Goal: Task Accomplishment & Management: Manage account settings

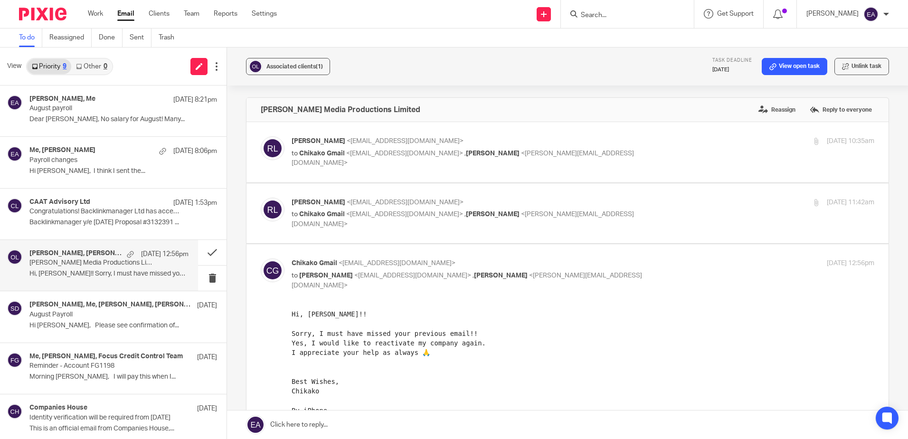
click at [613, 7] on div at bounding box center [627, 14] width 133 height 28
click at [611, 20] on form at bounding box center [630, 14] width 101 height 12
click at [613, 14] on input "Search" at bounding box center [622, 15] width 85 height 9
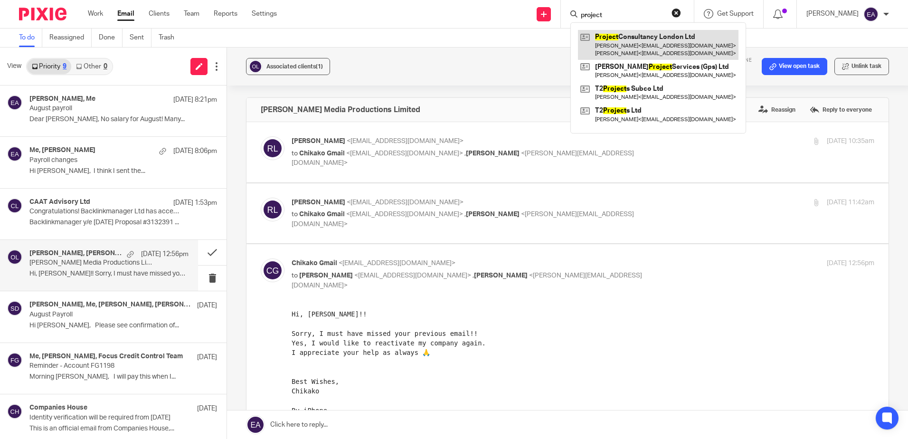
type input "project"
click at [651, 41] on link at bounding box center [658, 44] width 161 height 29
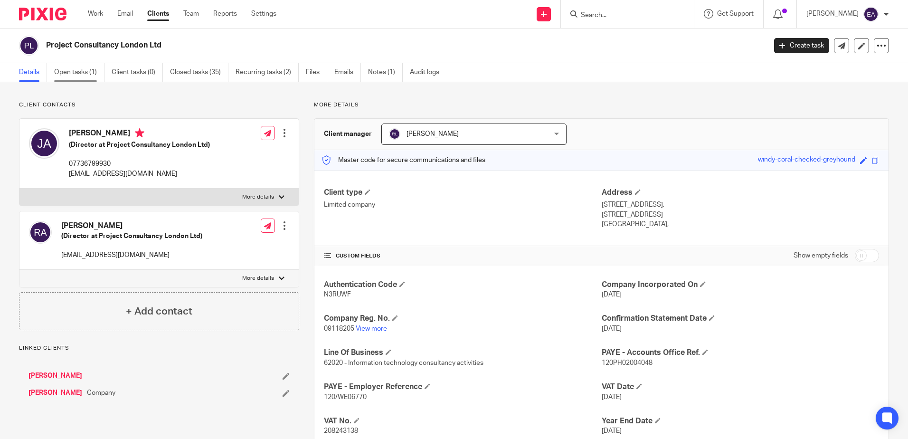
click at [73, 70] on link "Open tasks (1)" at bounding box center [79, 72] width 50 height 19
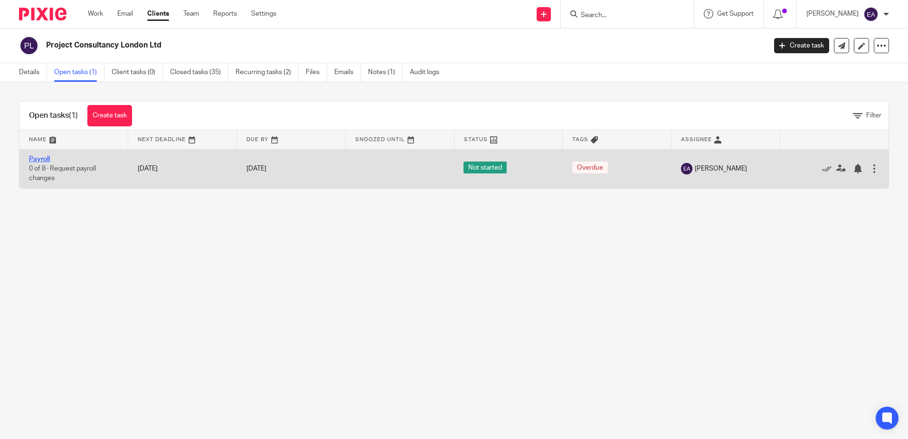
click at [46, 159] on link "Payroll" at bounding box center [39, 159] width 21 height 7
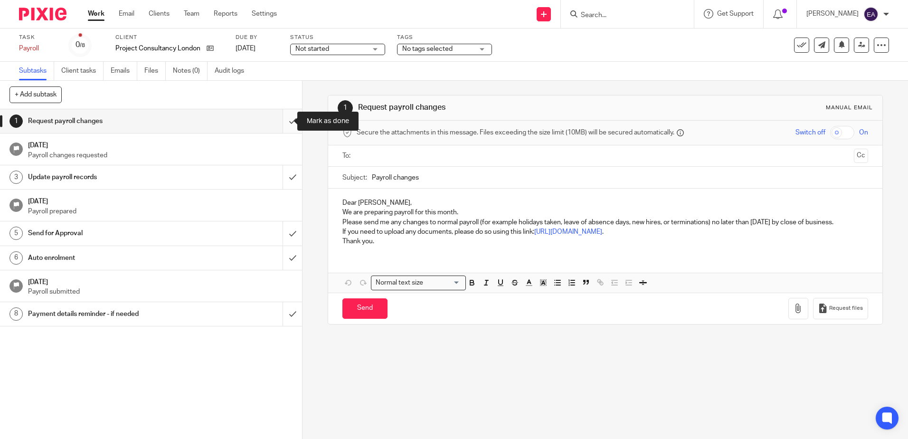
click at [279, 120] on input "submit" at bounding box center [151, 121] width 302 height 24
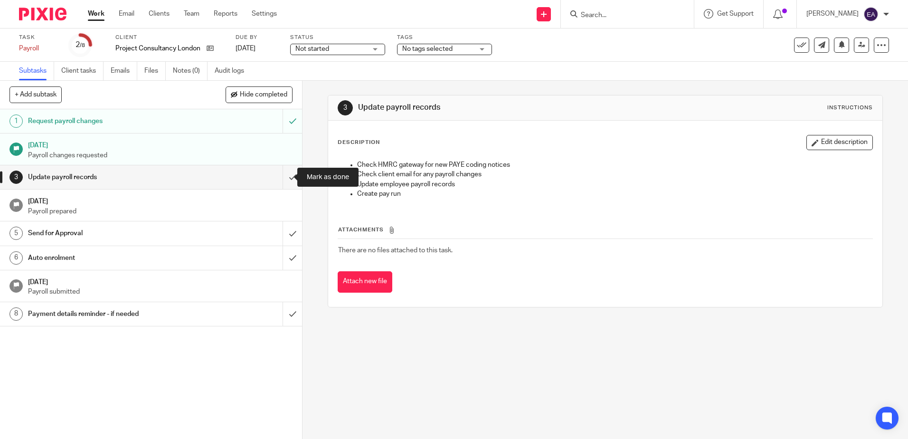
click at [282, 181] on input "submit" at bounding box center [151, 177] width 302 height 24
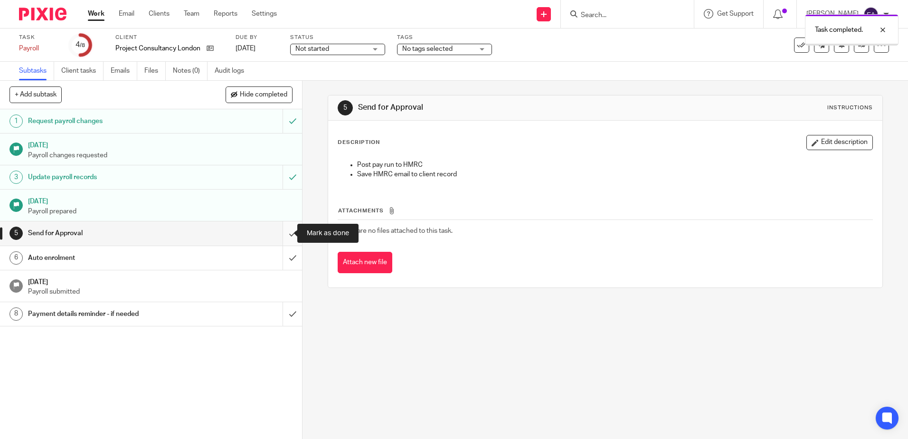
click at [286, 233] on input "submit" at bounding box center [151, 233] width 302 height 24
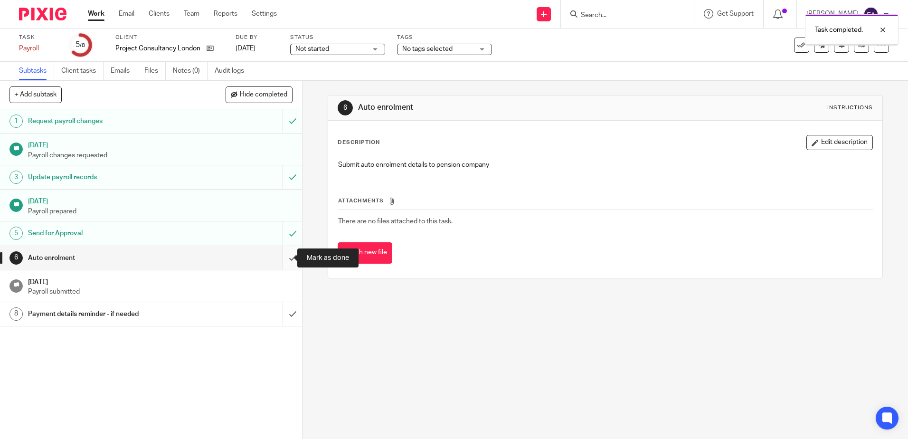
click at [281, 260] on input "submit" at bounding box center [151, 258] width 302 height 24
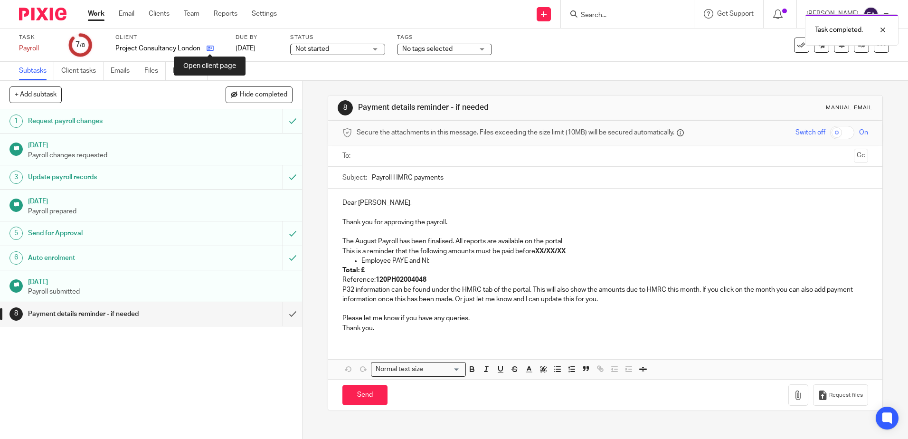
click at [209, 50] on icon at bounding box center [210, 48] width 7 height 7
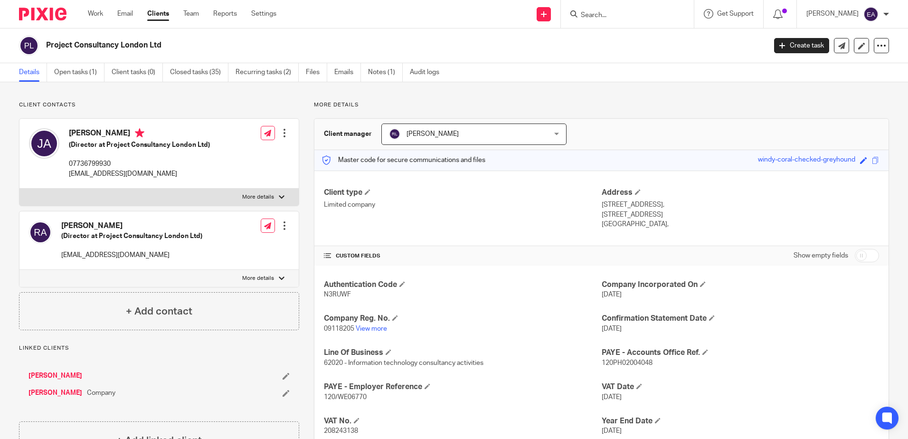
click at [334, 70] on ul "Details Open tasks (1) Client tasks (0) Closed tasks (35) Recurring tasks (2) F…" at bounding box center [236, 72] width 435 height 19
click at [343, 74] on link "Emails" at bounding box center [347, 72] width 27 height 19
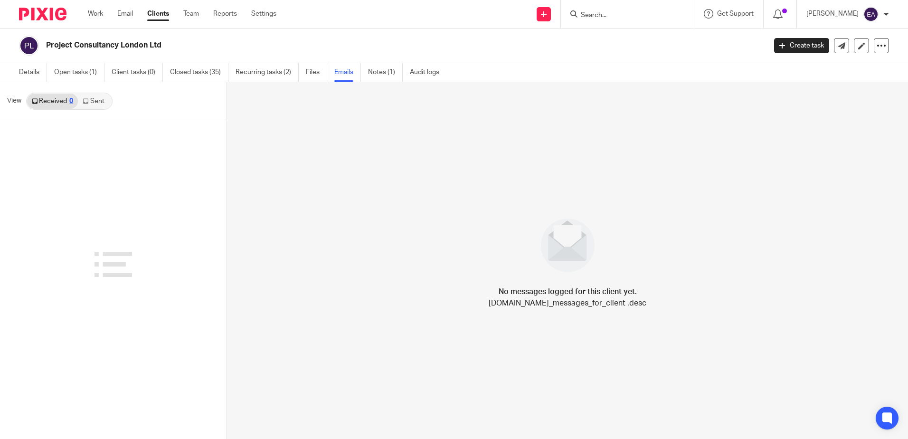
click at [92, 100] on link "Sent" at bounding box center [94, 101] width 33 height 15
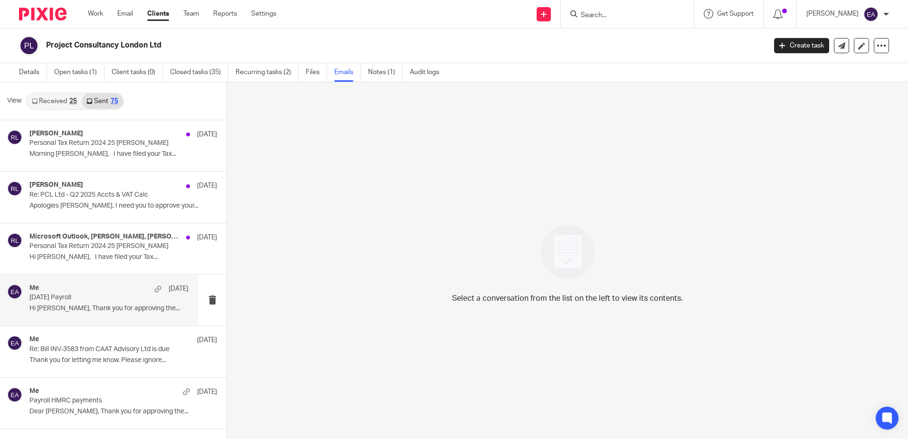
click at [72, 296] on p "July 2025 Payroll" at bounding box center [92, 298] width 127 height 8
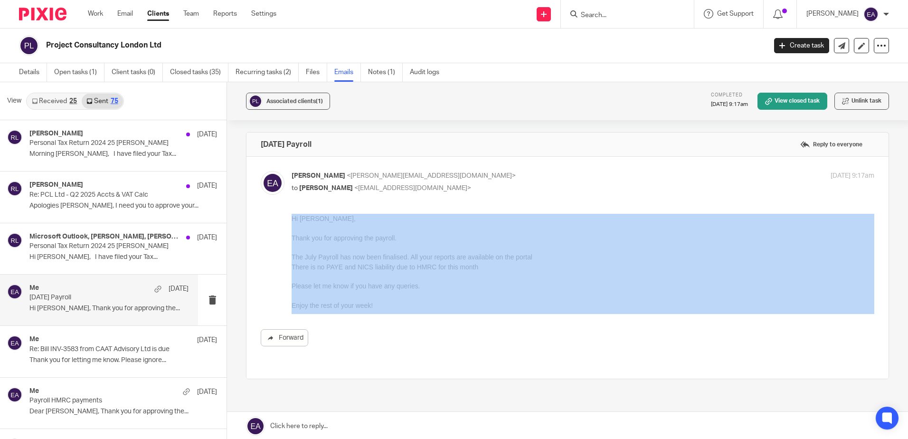
drag, startPoint x: 374, startPoint y: 313, endPoint x: 263, endPoint y: 255, distance: 125.8
click at [261, 253] on div "Forward" at bounding box center [568, 280] width 614 height 133
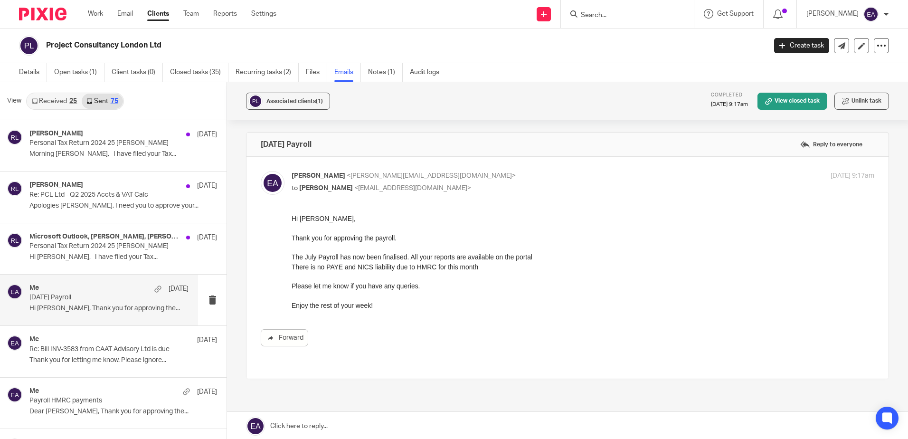
drag, startPoint x: 554, startPoint y: 468, endPoint x: 310, endPoint y: 283, distance: 306.9
click at [310, 283] on p "Please let me know if you have any queries." at bounding box center [583, 285] width 583 height 9
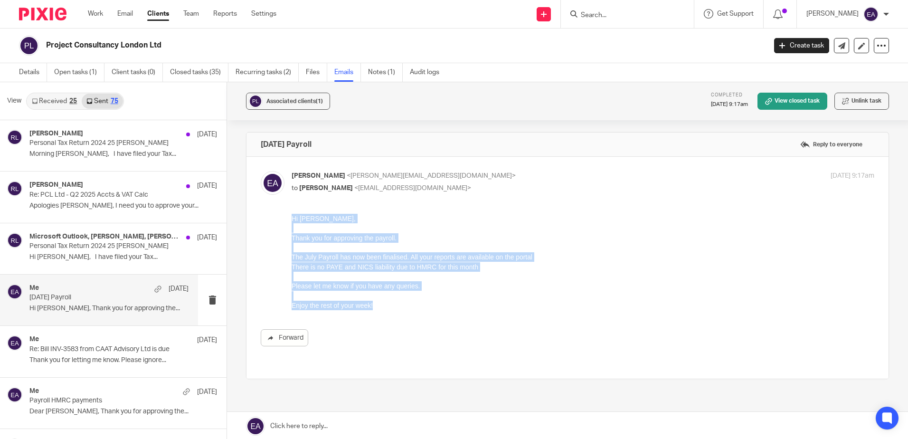
drag, startPoint x: 378, startPoint y: 309, endPoint x: 278, endPoint y: 213, distance: 138.1
click html "Hi Jamie, Thank you for approving the payroll. The July Payroll has now been fi…"
copy div "Hi Jamie, Thank you for approving the payroll. The July Payroll has now been fi…"
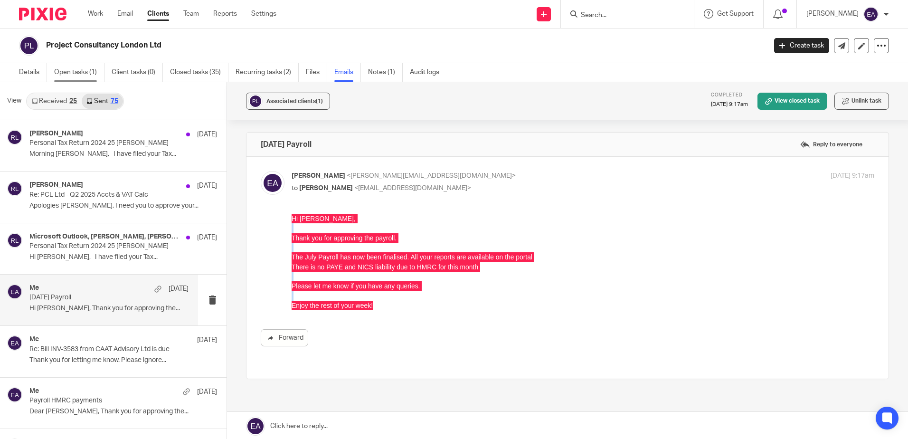
click at [67, 72] on link "Open tasks (1)" at bounding box center [79, 72] width 50 height 19
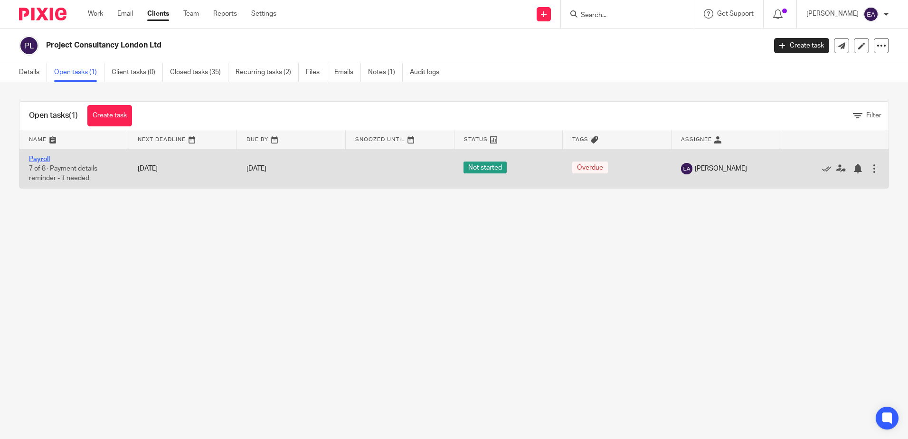
click at [36, 156] on link "Payroll" at bounding box center [39, 159] width 21 height 7
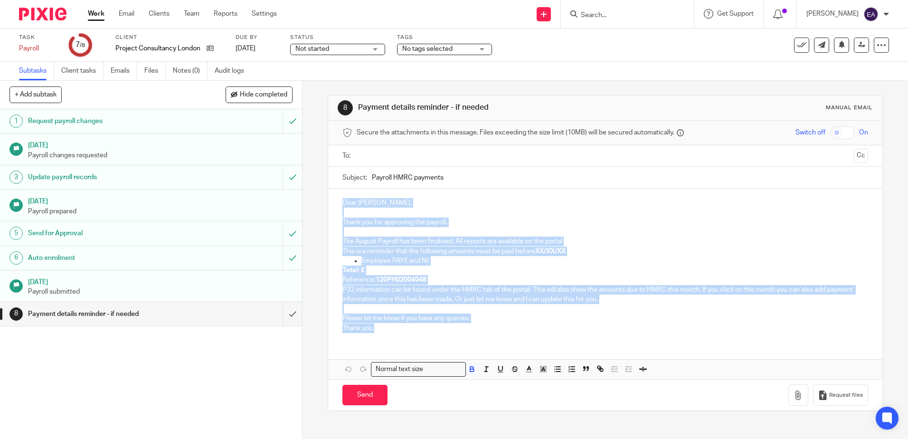
drag, startPoint x: 399, startPoint y: 332, endPoint x: 332, endPoint y: 194, distance: 153.2
click at [320, 175] on div "8 Payment details reminder - if needed Manual email Secure the attachments in t…" at bounding box center [606, 260] width 606 height 358
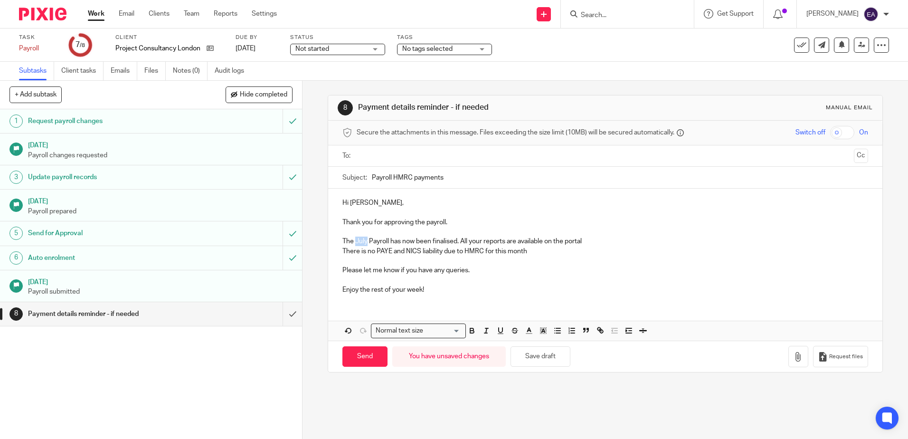
drag, startPoint x: 365, startPoint y: 243, endPoint x: 354, endPoint y: 241, distance: 10.7
click at [354, 241] on p "The July Payroll has now been finalised. All your reports are available on the …" at bounding box center [604, 241] width 525 height 9
click at [368, 177] on div "Subject: Payroll HMRC payments" at bounding box center [604, 177] width 525 height 21
click at [372, 180] on input "Payroll HMRC payments" at bounding box center [620, 177] width 496 height 21
drag, startPoint x: 485, startPoint y: 182, endPoint x: 434, endPoint y: 173, distance: 52.0
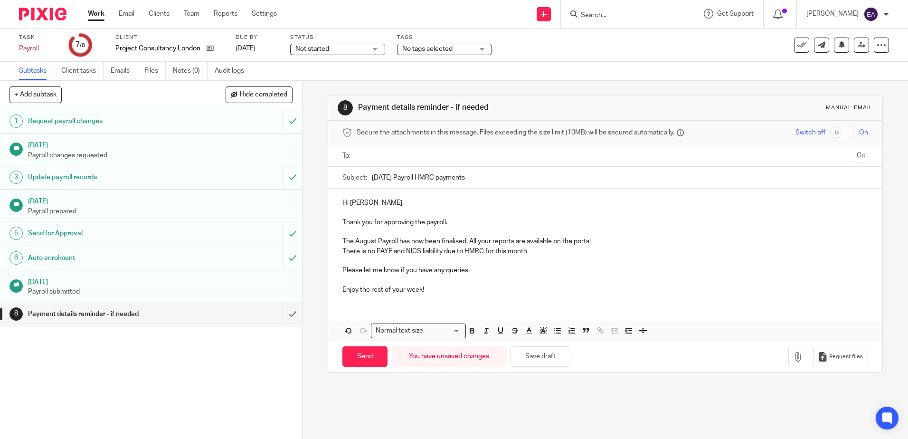
click at [434, 173] on input "August 2025 Payroll HMRC payments" at bounding box center [620, 177] width 496 height 21
type input "August 2025 Payroll"
click at [363, 157] on input "text" at bounding box center [605, 156] width 490 height 11
click at [358, 360] on input "Send" at bounding box center [364, 359] width 45 height 20
type input "Sent"
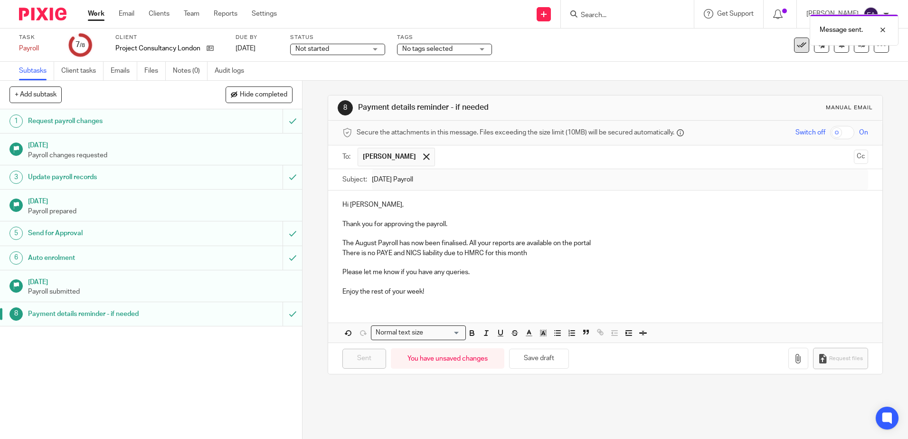
click at [797, 46] on icon at bounding box center [801, 44] width 9 height 9
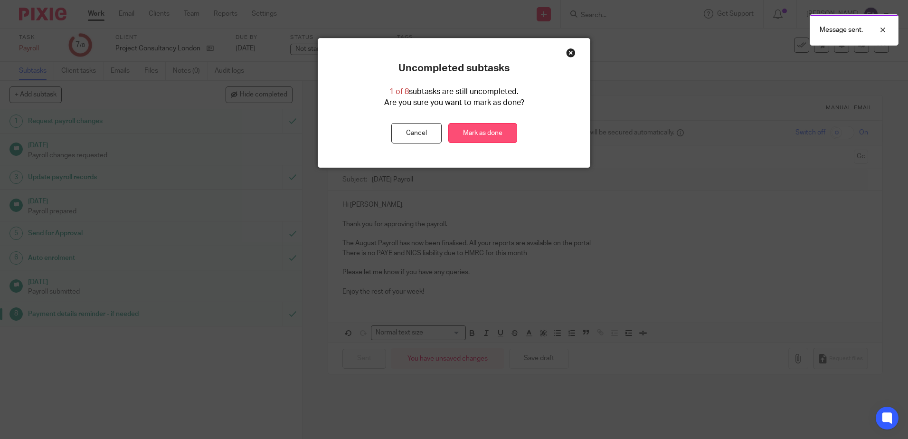
click at [494, 130] on link "Mark as done" at bounding box center [482, 133] width 69 height 20
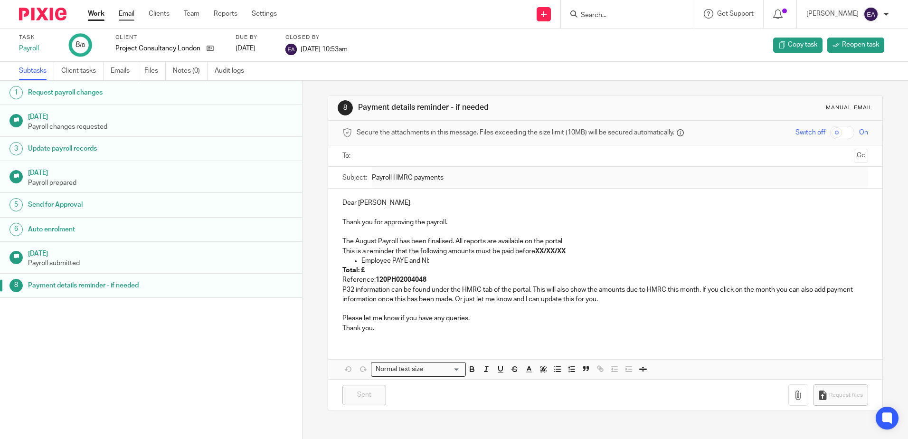
click at [120, 14] on link "Email" at bounding box center [127, 13] width 16 height 9
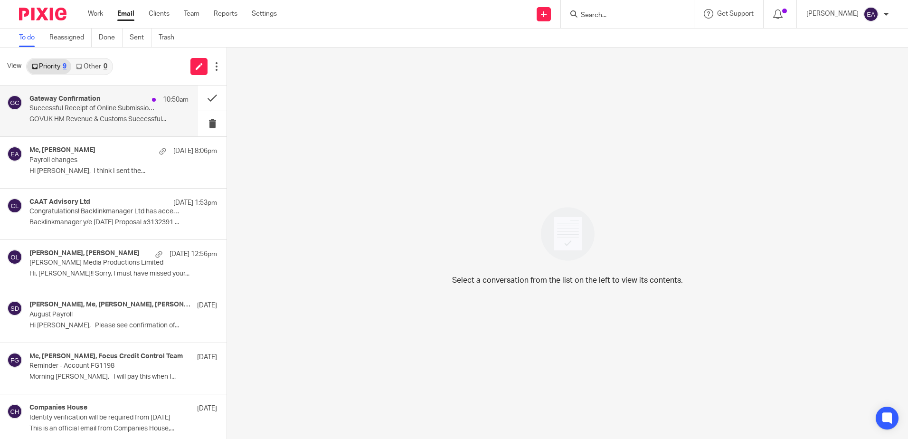
click at [63, 112] on p "Successful Receipt of Online Submission for Reference 120/WE06770" at bounding box center [92, 108] width 127 height 8
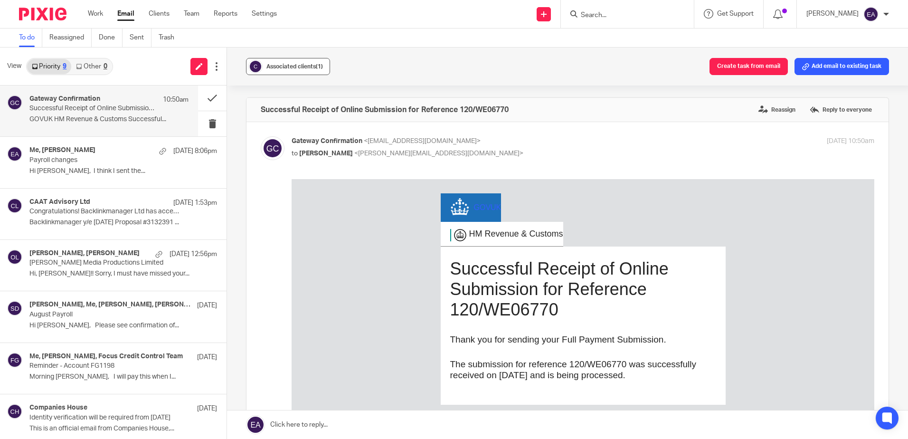
click at [288, 61] on button "Associated clients (1)" at bounding box center [288, 66] width 84 height 17
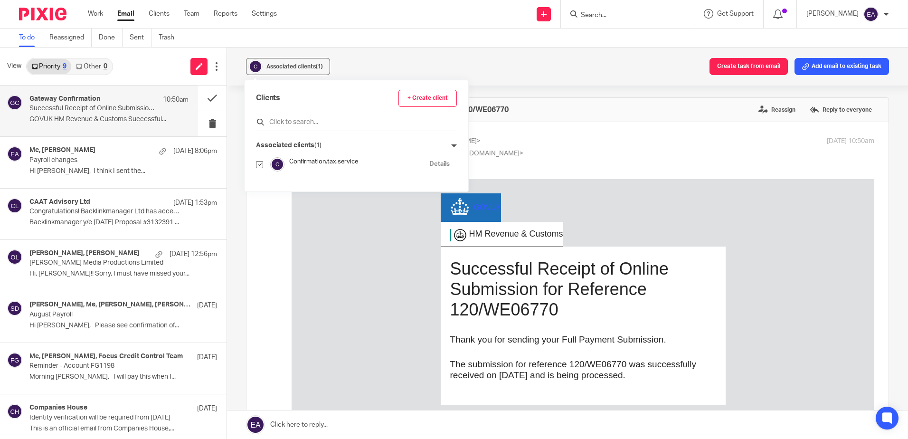
click at [305, 119] on input "text" at bounding box center [356, 121] width 201 height 9
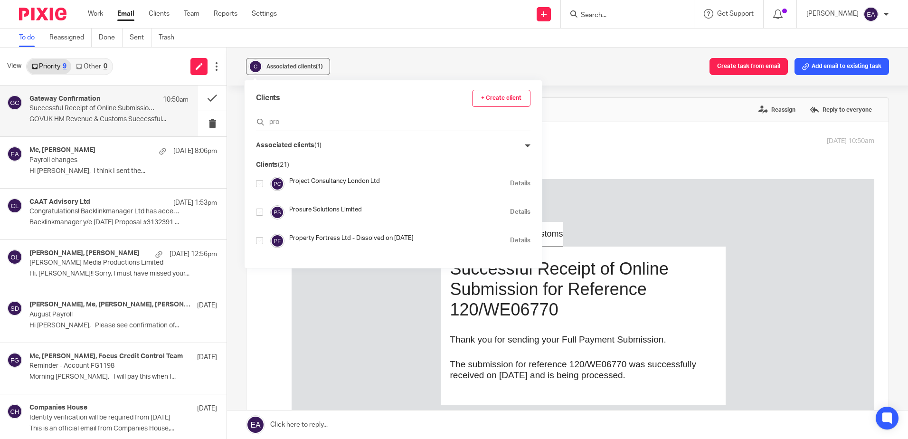
type input "pro"
click at [258, 182] on input "checkbox" at bounding box center [259, 183] width 7 height 7
checkbox input "true"
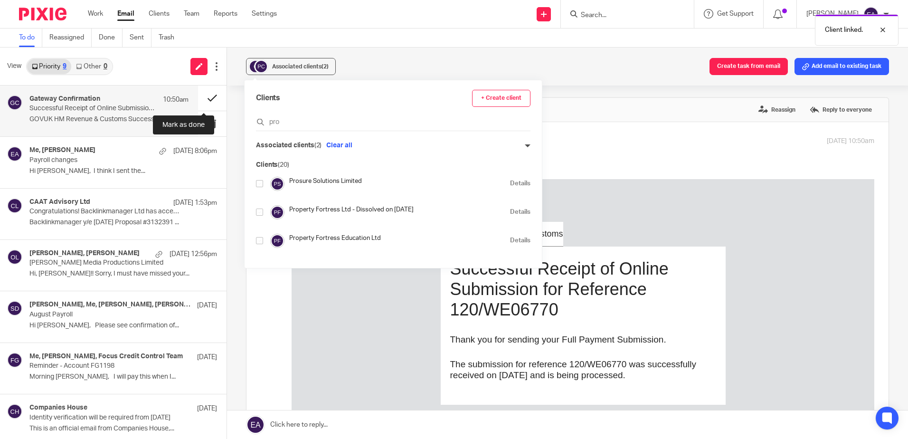
click at [208, 95] on button at bounding box center [212, 97] width 28 height 25
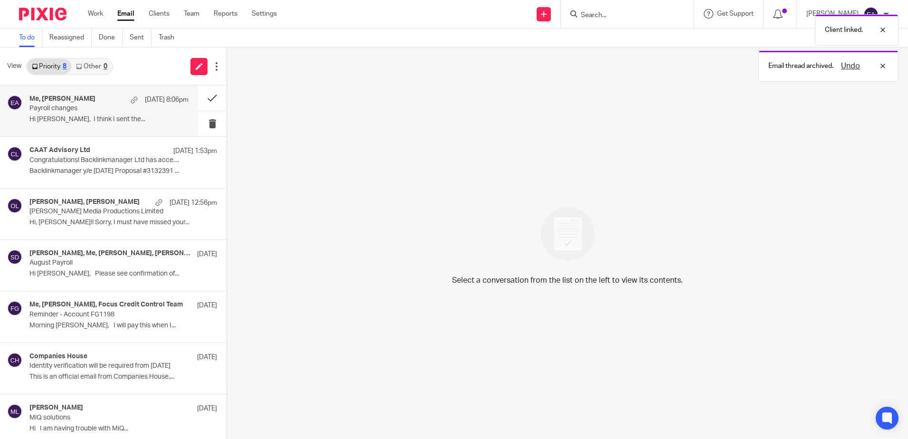
click at [121, 117] on p "Hi [PERSON_NAME], I think I sent the..." at bounding box center [108, 119] width 159 height 8
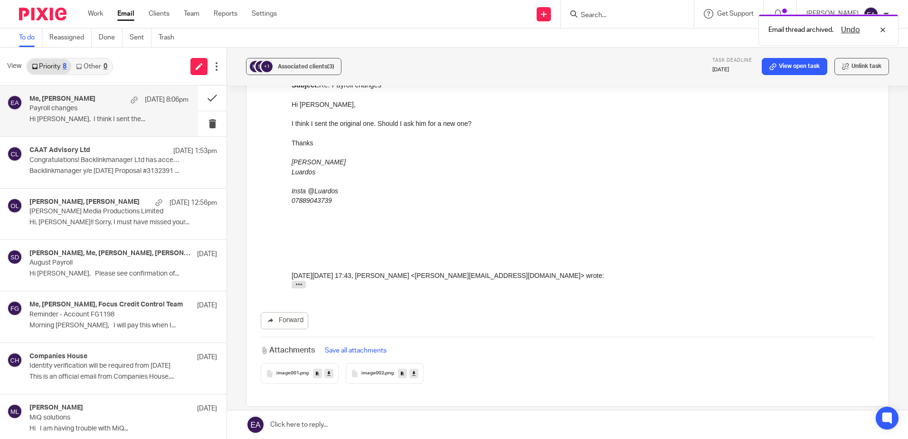
scroll to position [843, 0]
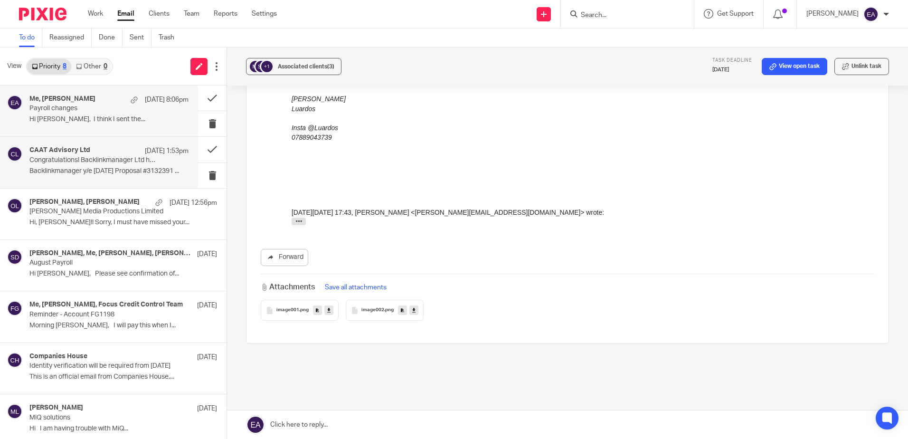
click at [122, 177] on div "CAAT Advisory Ltd 26 Aug 1:53pm Congratulations! Backlinkmanager Ltd has accept…" at bounding box center [108, 162] width 159 height 32
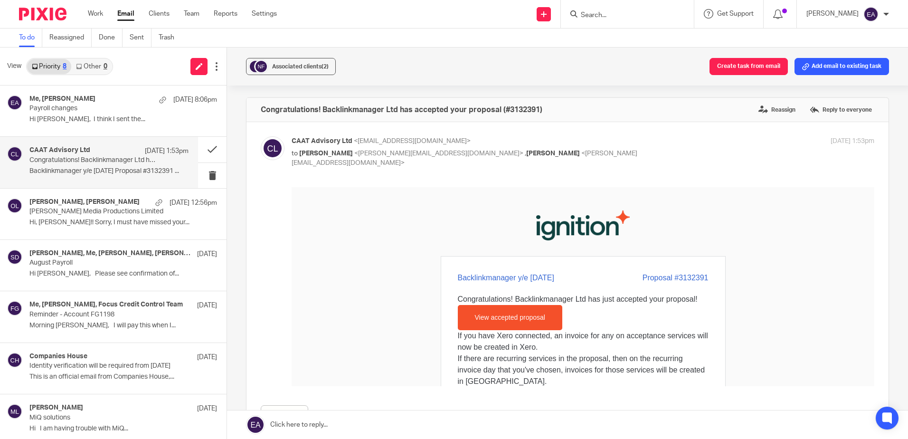
scroll to position [0, 0]
click at [530, 315] on link "View accepted proposal" at bounding box center [509, 317] width 87 height 18
click at [303, 66] on span "Associated clients (2)" at bounding box center [300, 67] width 57 height 6
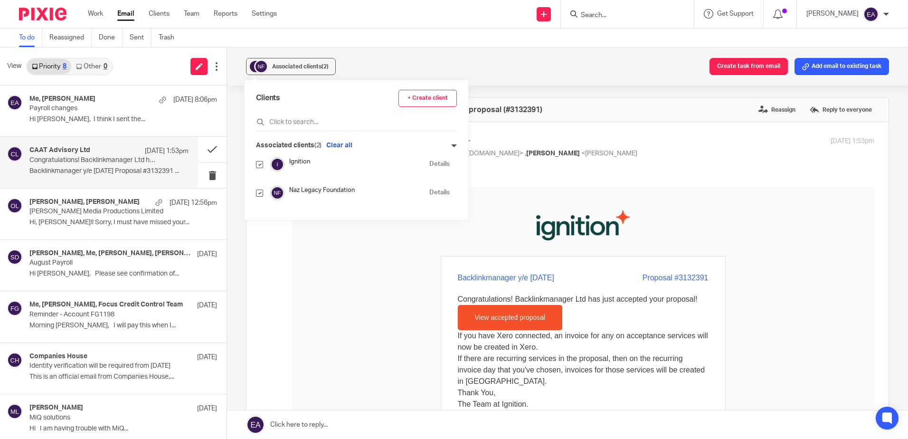
click at [429, 191] on link "Details" at bounding box center [439, 192] width 20 height 9
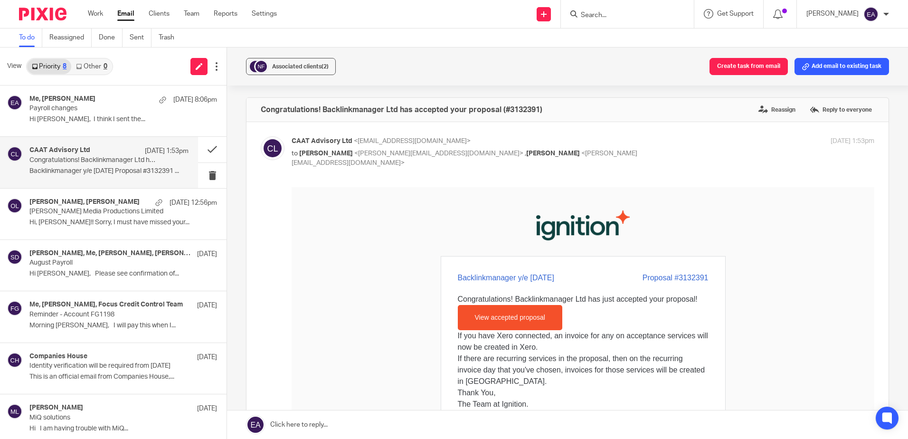
click at [375, 46] on div "To do Reassigned Done Sent Trash" at bounding box center [454, 37] width 908 height 19
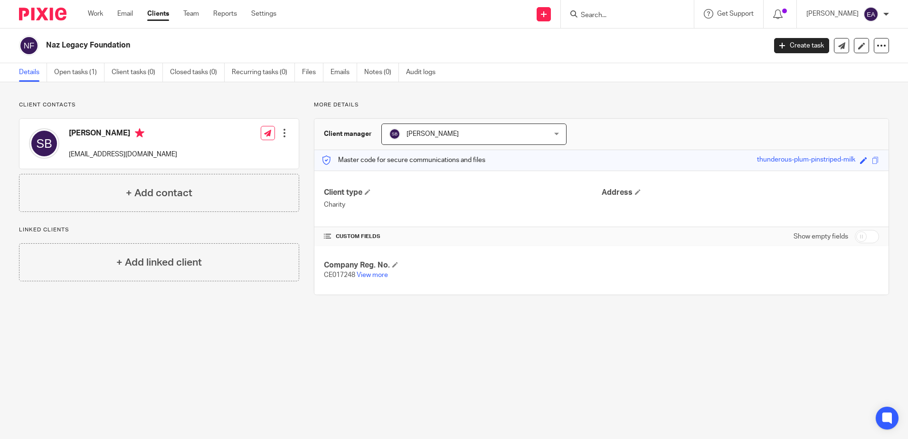
click at [283, 129] on div at bounding box center [284, 132] width 9 height 9
click at [249, 194] on span "Delete contact" at bounding box center [230, 194] width 45 height 7
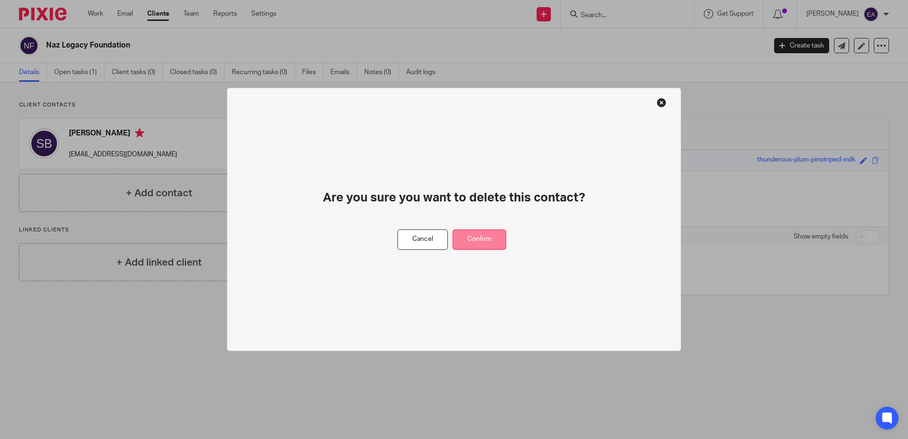
click at [481, 240] on button "Confirm" at bounding box center [480, 239] width 54 height 20
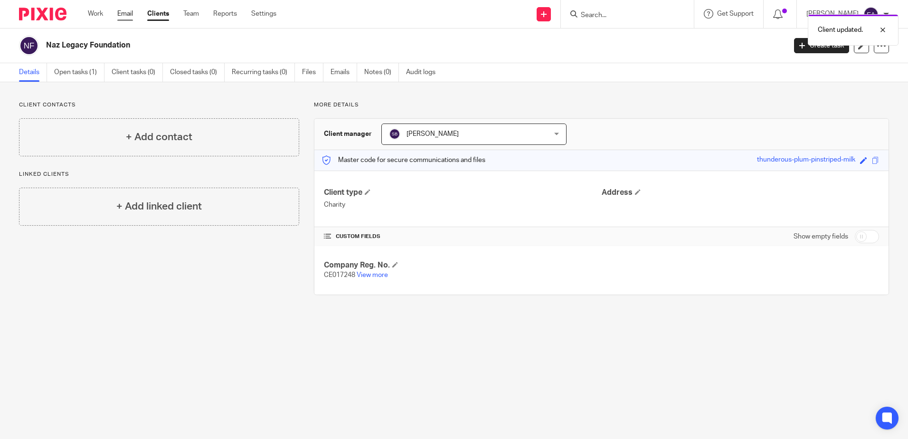
click at [123, 13] on link "Email" at bounding box center [125, 13] width 16 height 9
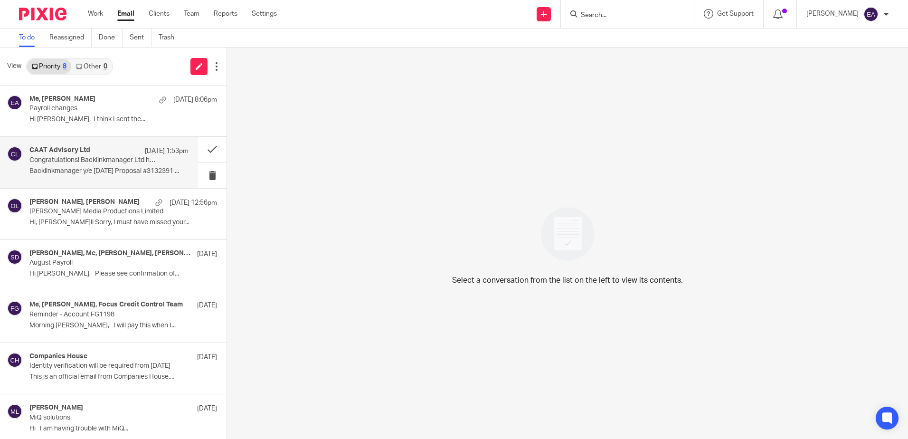
click at [120, 152] on div "CAAT Advisory Ltd 26 Aug 1:53pm" at bounding box center [108, 150] width 159 height 9
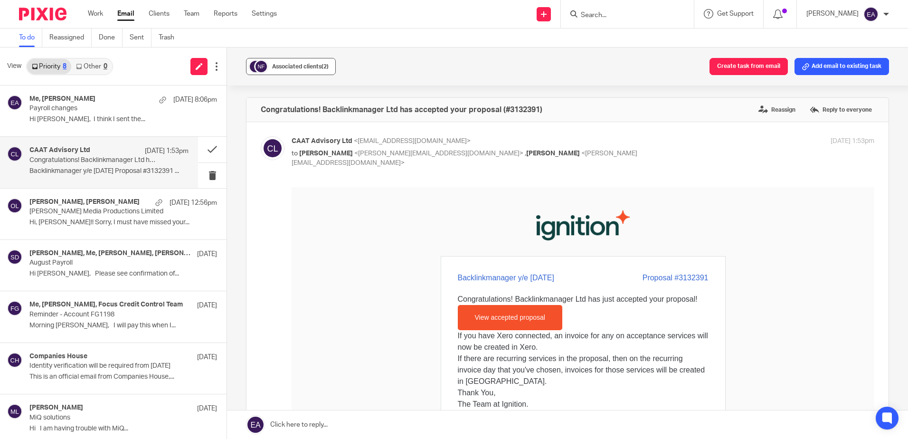
click at [295, 69] on div "Associated clients (2)" at bounding box center [300, 66] width 57 height 9
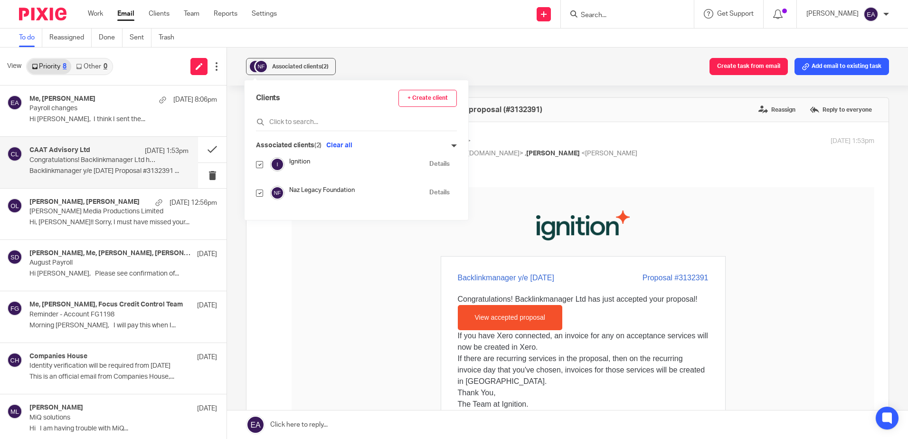
click at [260, 192] on input "checkbox" at bounding box center [259, 193] width 7 height 7
checkbox input "false"
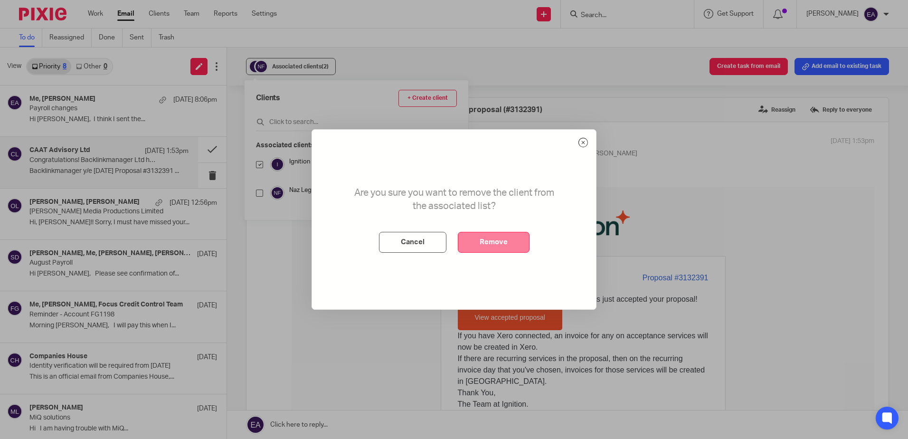
click at [488, 241] on button "Remove" at bounding box center [494, 242] width 72 height 21
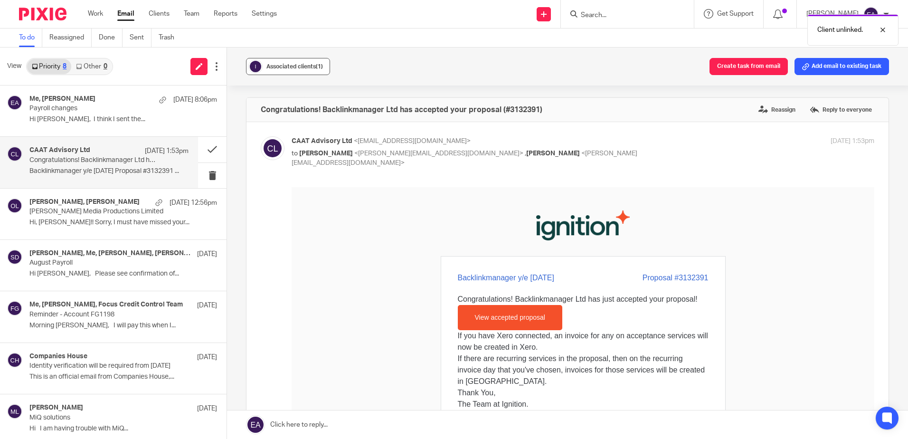
click at [295, 74] on button "Associated clients (1)" at bounding box center [288, 66] width 84 height 17
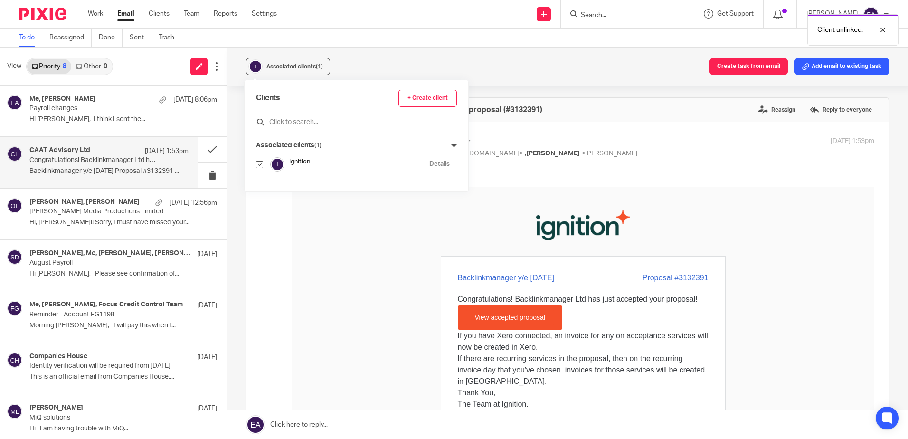
click at [300, 122] on input "text" at bounding box center [356, 121] width 201 height 9
type input "backlink"
click at [260, 184] on input "checkbox" at bounding box center [259, 183] width 7 height 7
checkbox input "true"
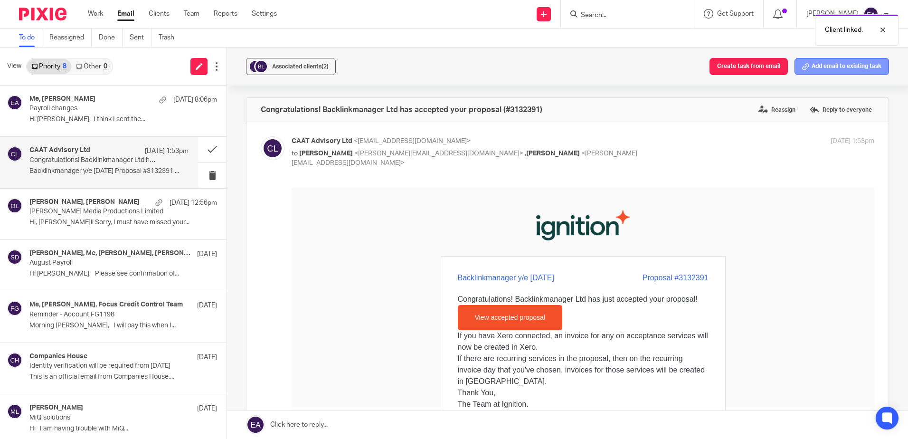
click at [804, 69] on button "Add email to existing task" at bounding box center [842, 66] width 95 height 17
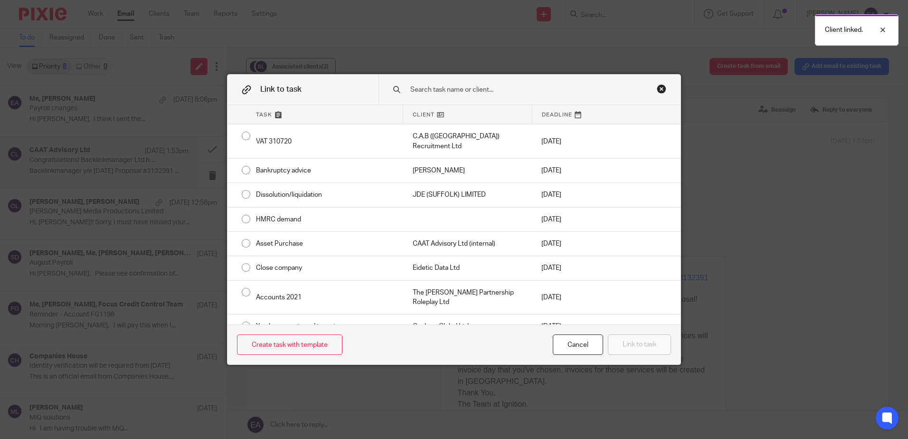
click at [485, 95] on div at bounding box center [530, 90] width 302 height 30
click at [451, 88] on input "text" at bounding box center [523, 90] width 228 height 10
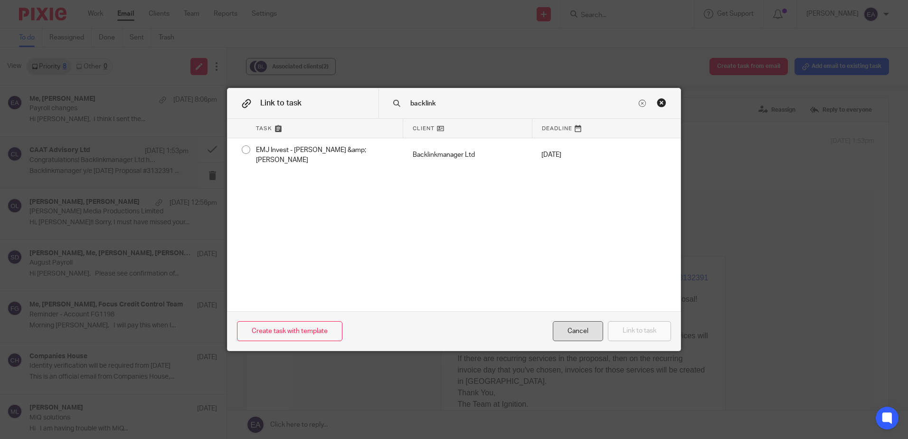
type input "backlink"
click at [594, 334] on div "Cancel" at bounding box center [578, 331] width 50 height 20
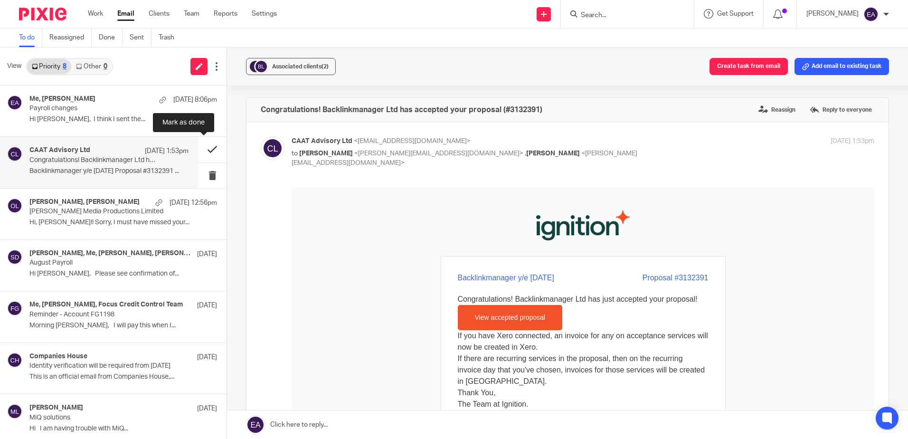
click at [204, 149] on button at bounding box center [212, 149] width 28 height 25
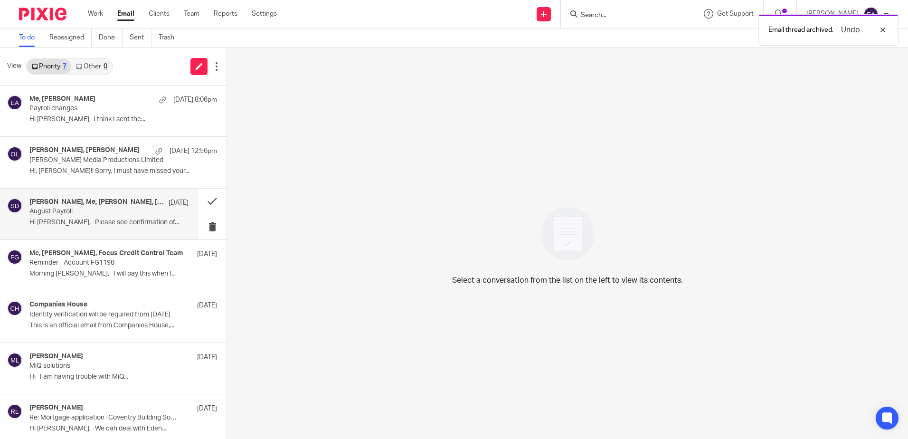
click at [115, 214] on p "August Payroll" at bounding box center [92, 212] width 127 height 8
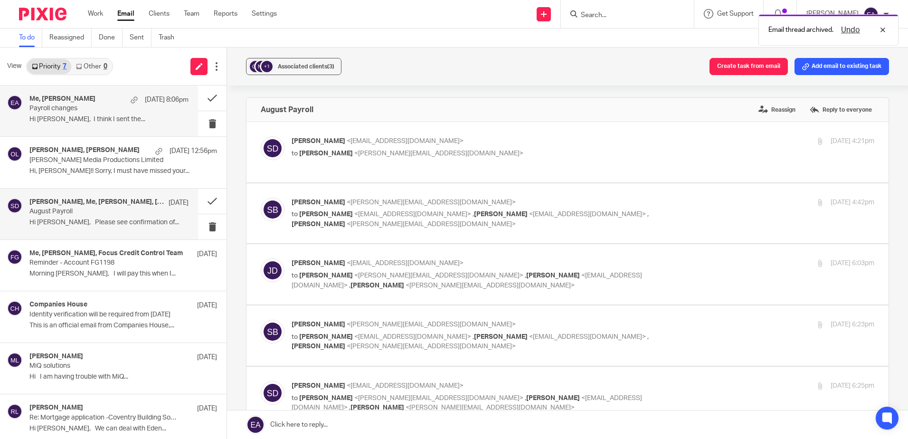
click at [100, 114] on div "Me, Simon Luard 26 Aug 8:06pm Payroll changes Hi Elaine, I think I sent the..." at bounding box center [108, 111] width 159 height 32
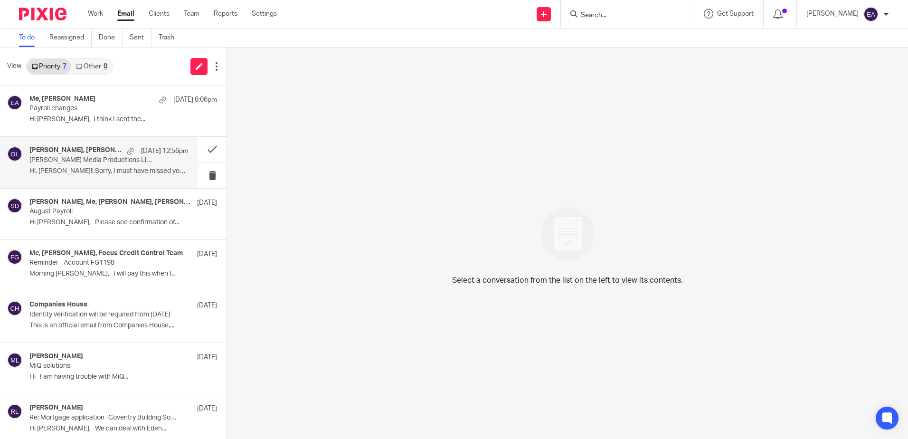
click at [95, 161] on p "[PERSON_NAME] Media Productions Limited" at bounding box center [92, 160] width 127 height 8
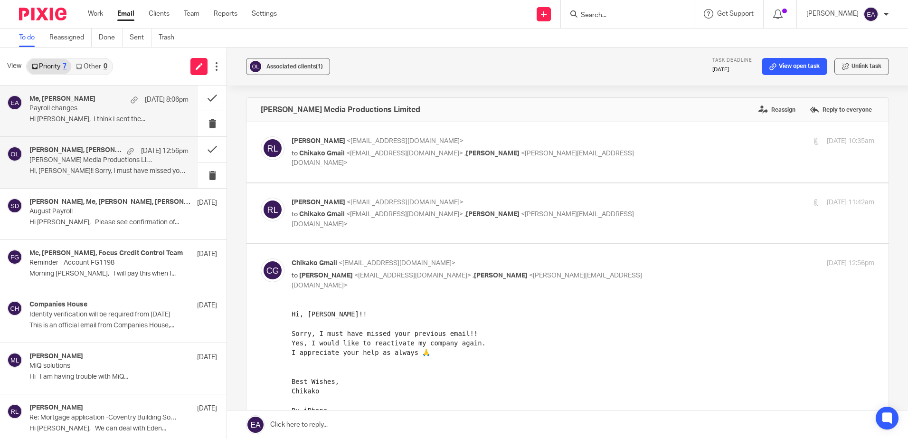
click at [102, 108] on p "Payroll changes" at bounding box center [92, 108] width 127 height 8
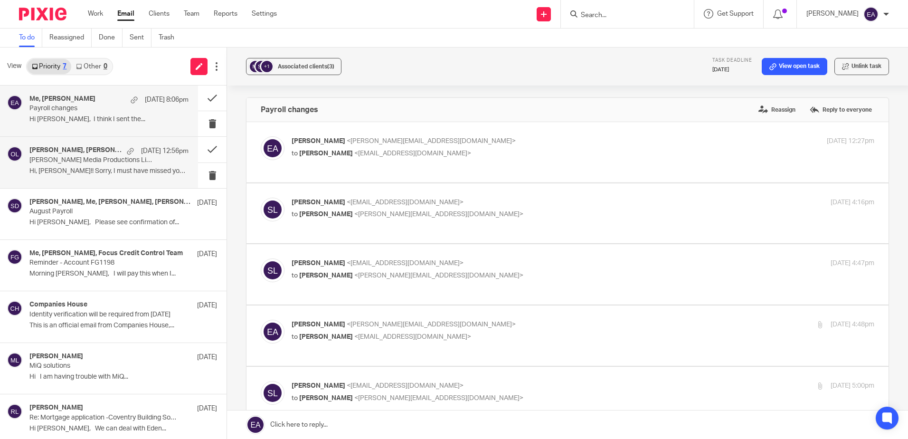
click at [103, 152] on h4 "[PERSON_NAME], [PERSON_NAME]" at bounding box center [75, 150] width 93 height 8
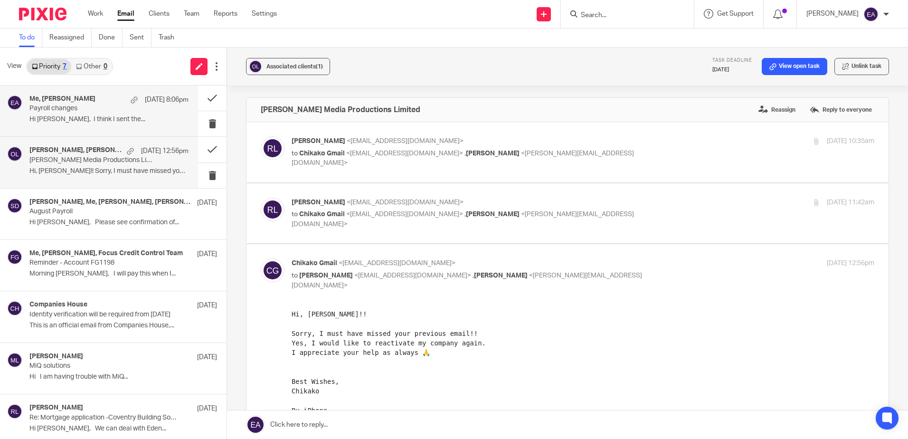
click at [107, 98] on div "Me, [PERSON_NAME] [DATE] 8:06pm" at bounding box center [108, 99] width 159 height 9
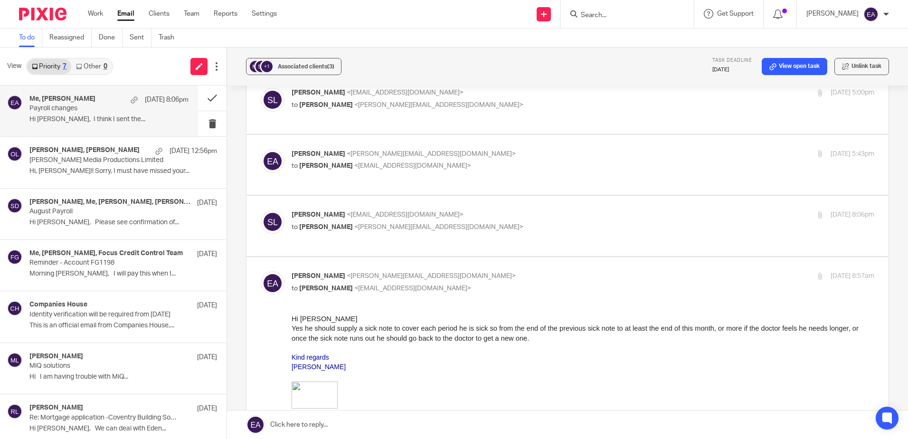
scroll to position [380, 0]
